Goal: Information Seeking & Learning: Learn about a topic

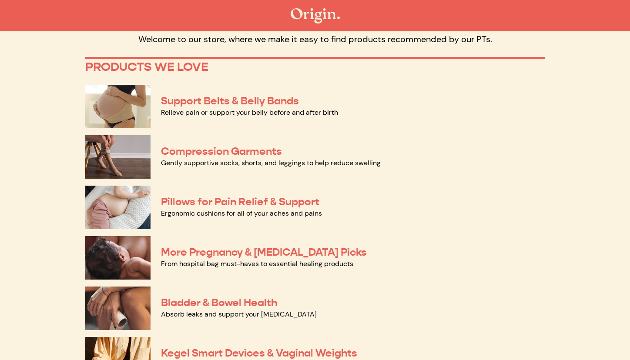
scroll to position [67, 0]
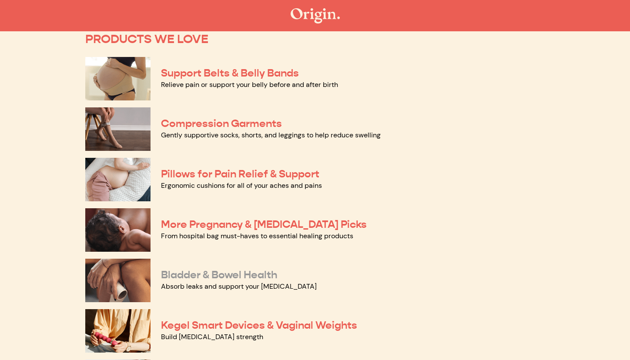
click at [238, 273] on link "Bladder & Bowel Health" at bounding box center [219, 274] width 116 height 13
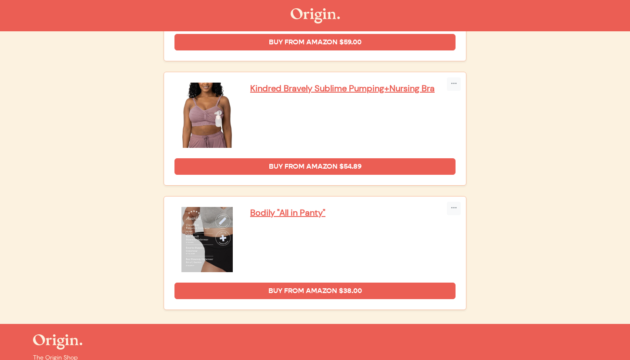
scroll to position [1983, 0]
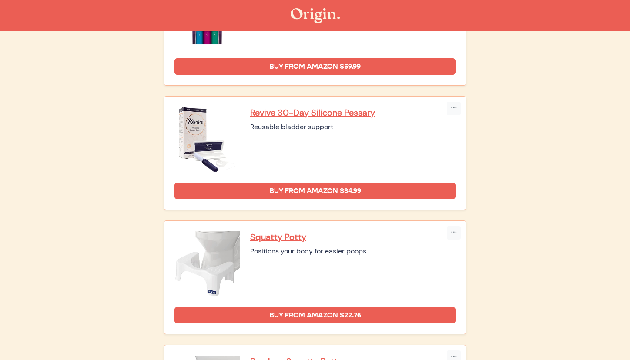
scroll to position [412, 0]
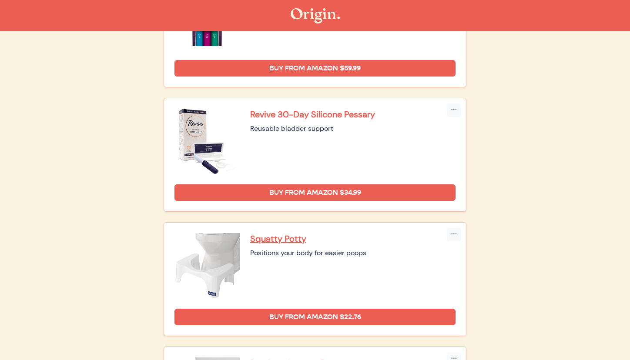
click at [287, 112] on p "Revive 30-Day Silicone Pessary" at bounding box center [352, 114] width 205 height 11
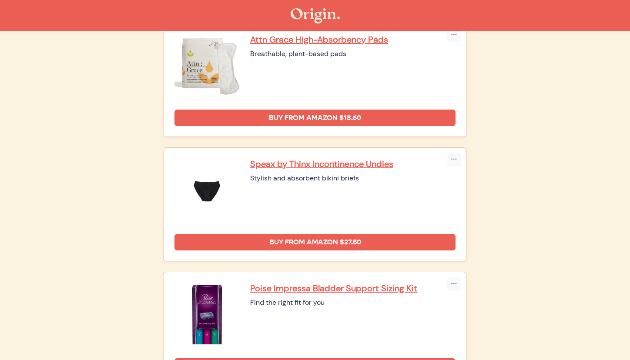
scroll to position [113, 0]
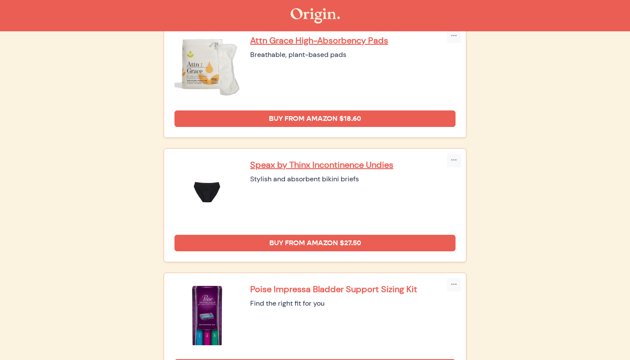
click at [277, 290] on p "Poise Impressa Bladder Support Sizing Kit" at bounding box center [352, 289] width 205 height 11
